Goal: Information Seeking & Learning: Learn about a topic

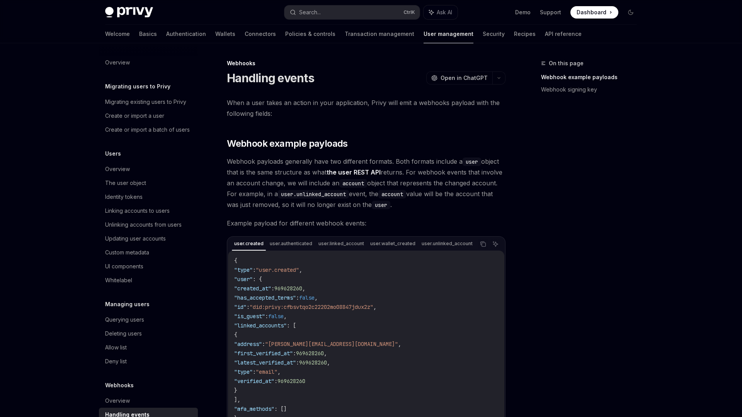
scroll to position [20, 0]
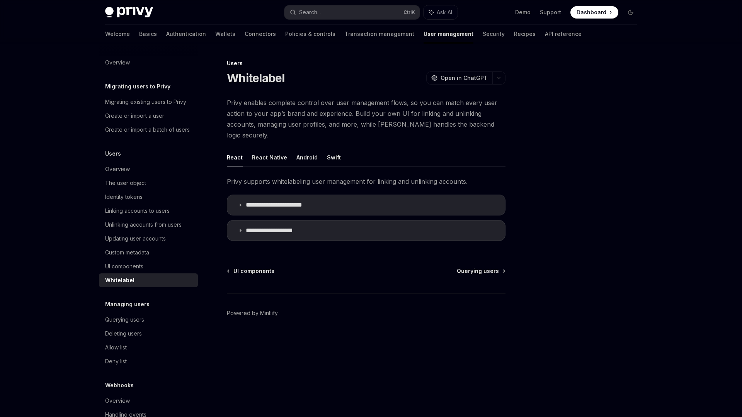
type textarea "*"
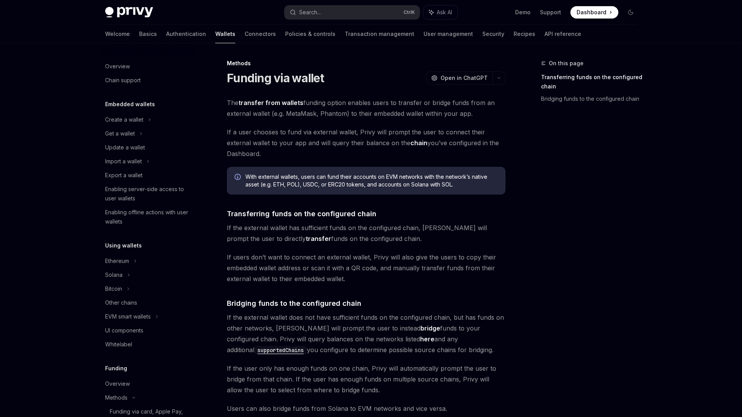
scroll to position [205, 0]
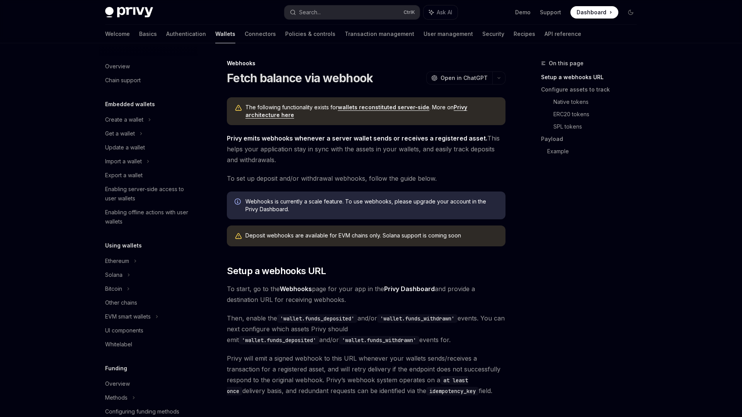
scroll to position [249, 0]
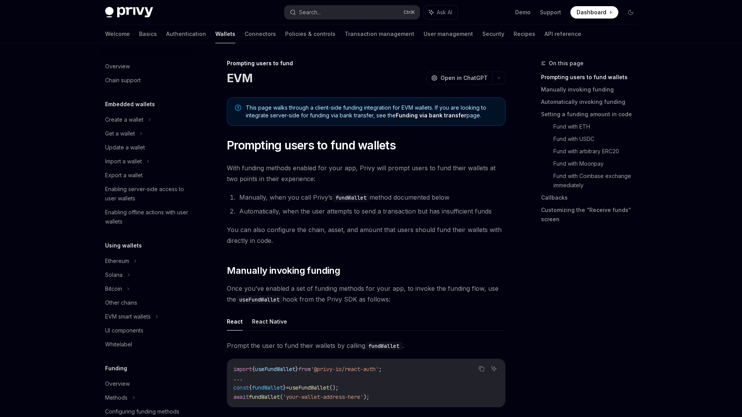
scroll to position [209, 0]
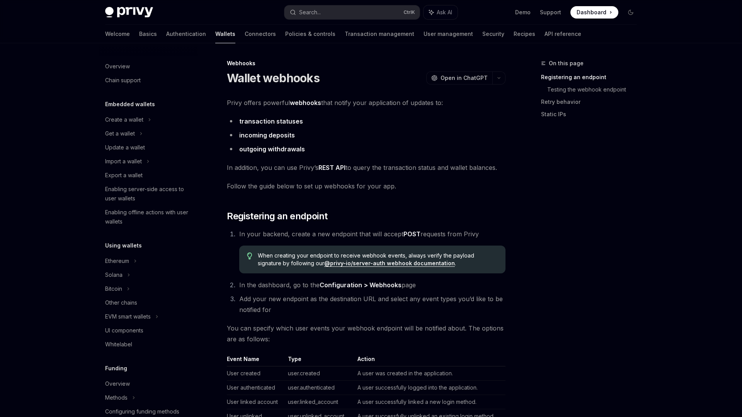
scroll to position [235, 0]
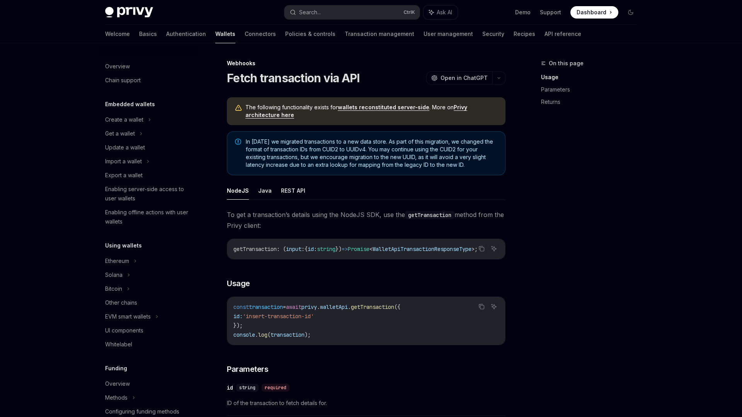
scroll to position [251, 0]
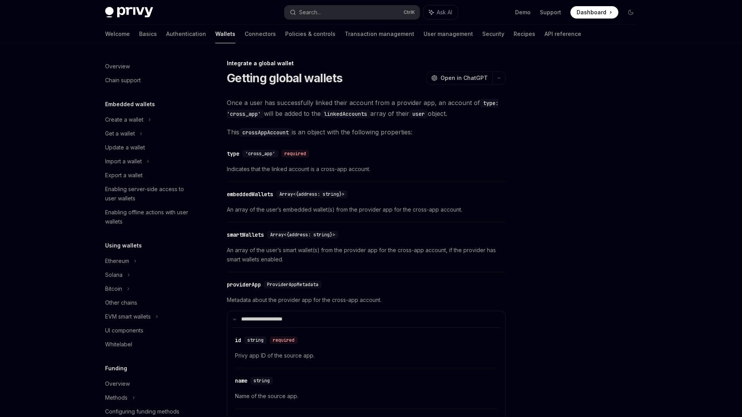
scroll to position [349, 0]
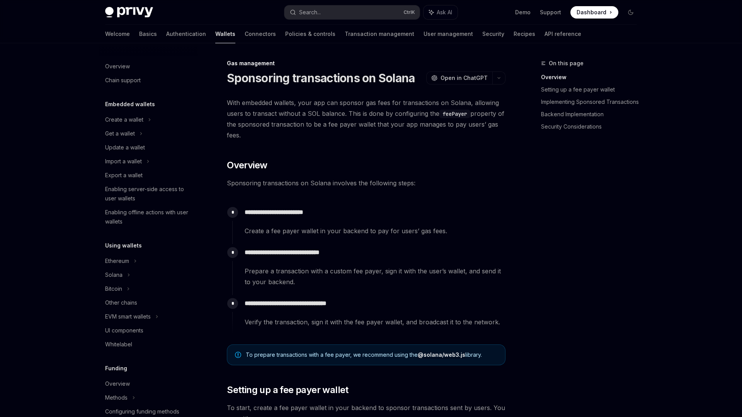
scroll to position [251, 0]
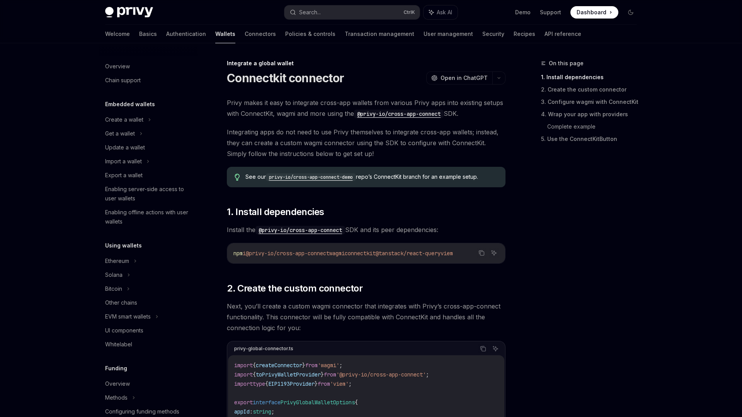
scroll to position [349, 0]
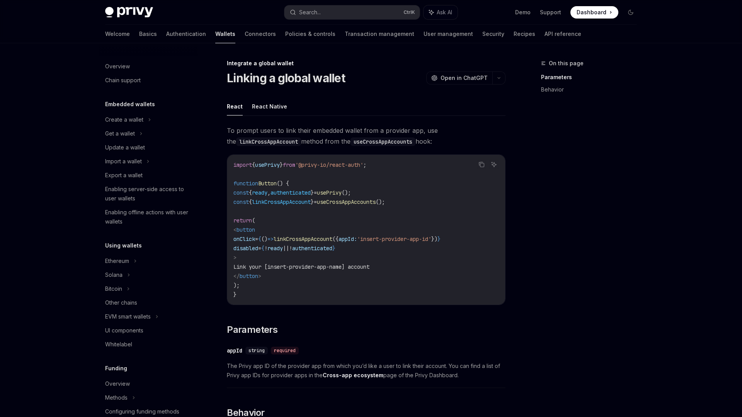
scroll to position [349, 0]
